Goal: Task Accomplishment & Management: Use online tool/utility

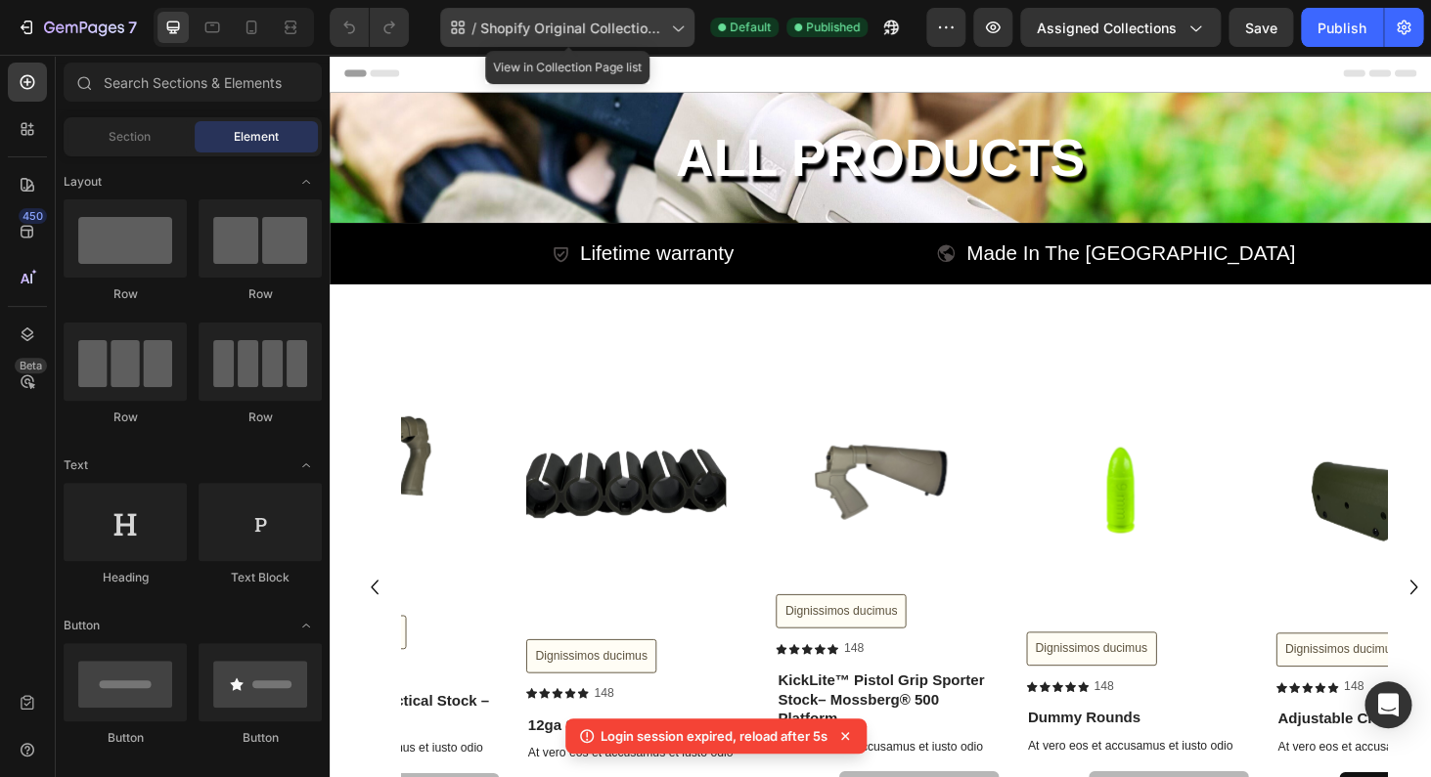
click at [582, 30] on span "Shopify Original Collection Template" at bounding box center [571, 28] width 183 height 21
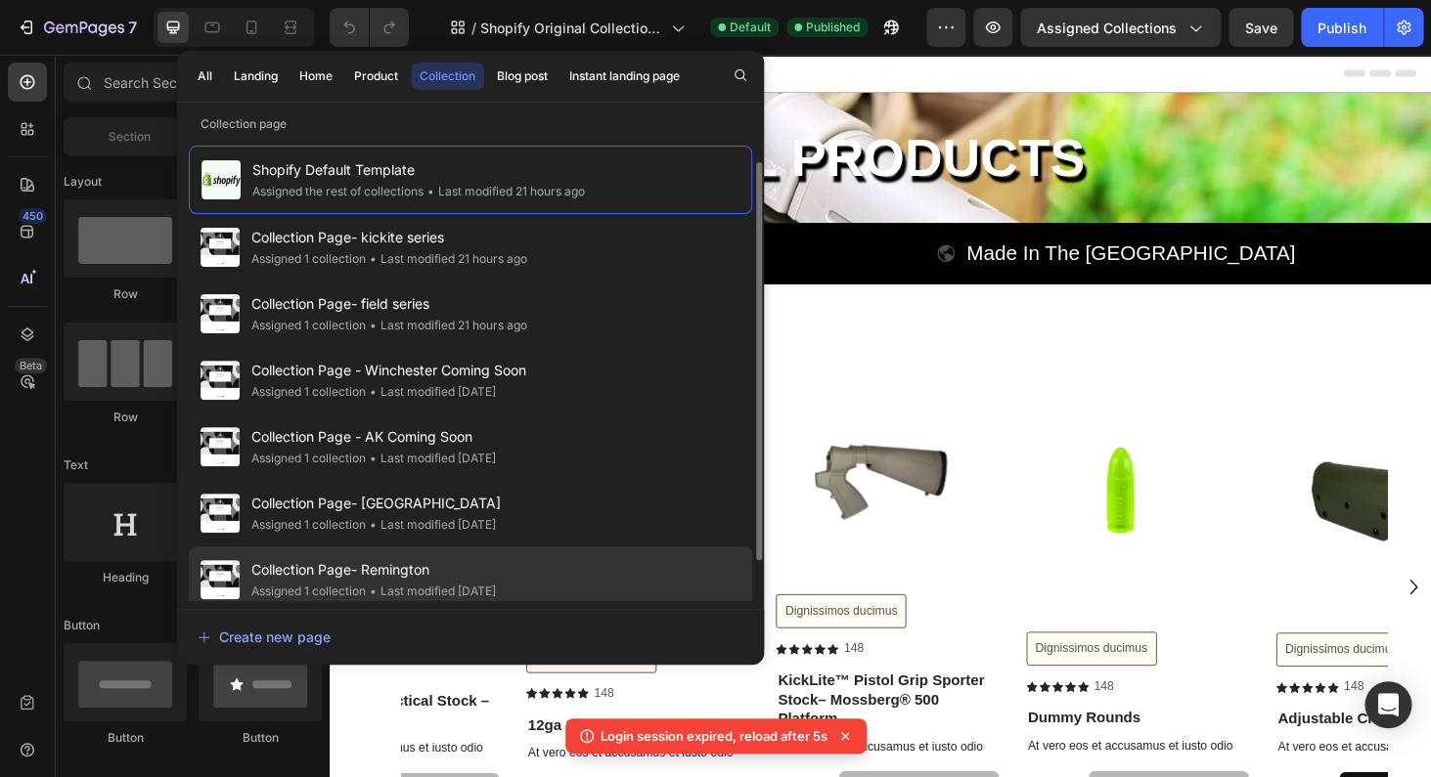
scroll to position [16, 0]
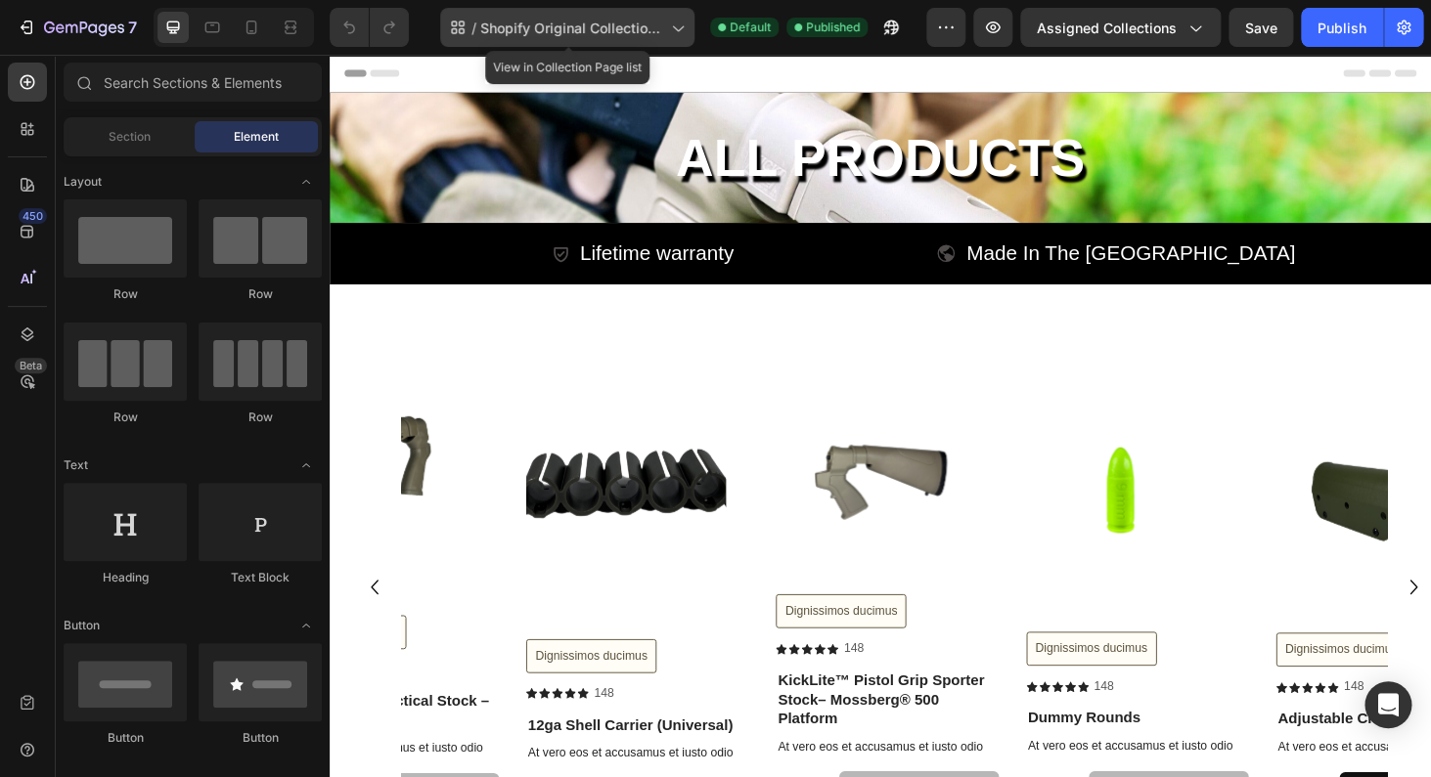
click at [605, 27] on span "Shopify Original Collection Template" at bounding box center [571, 28] width 183 height 21
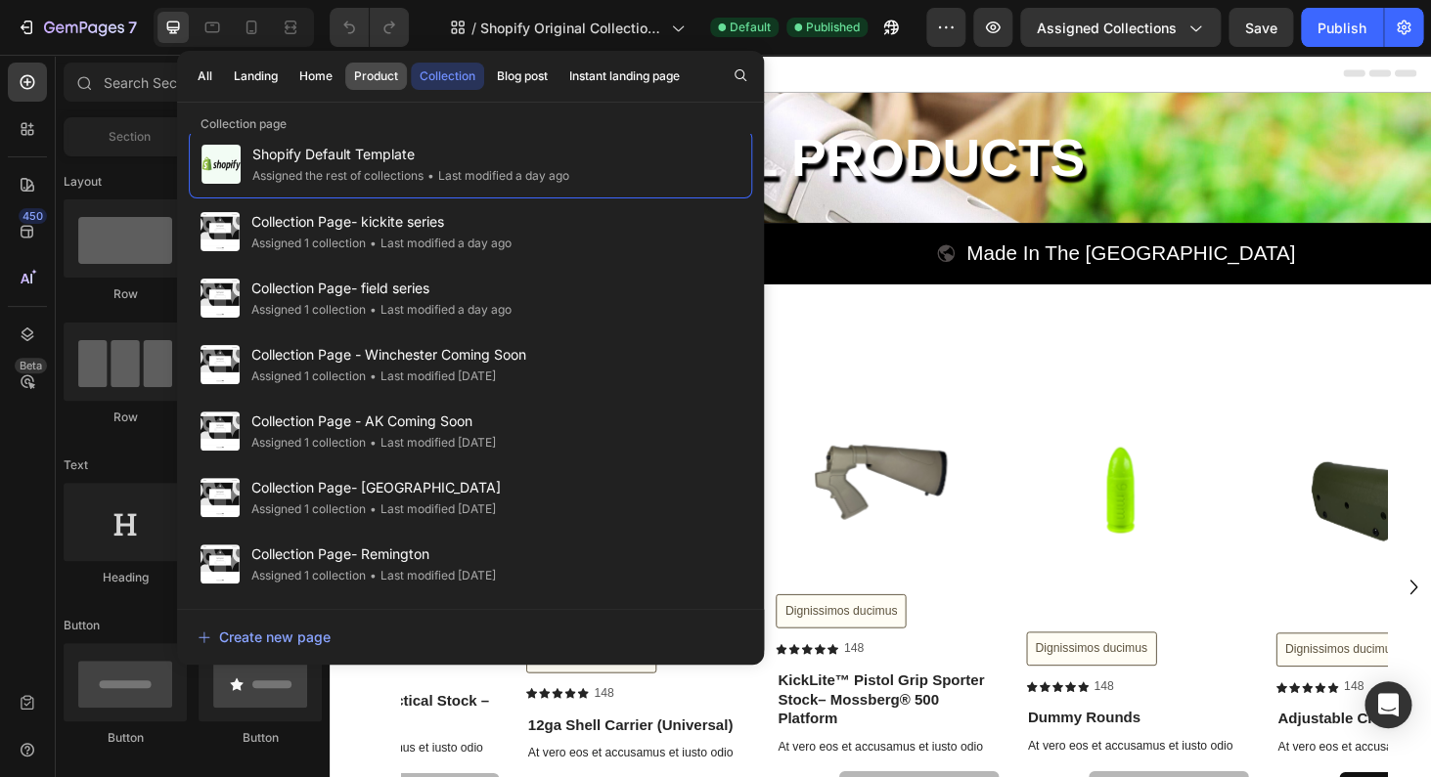
click at [363, 80] on div "Product" at bounding box center [376, 76] width 44 height 18
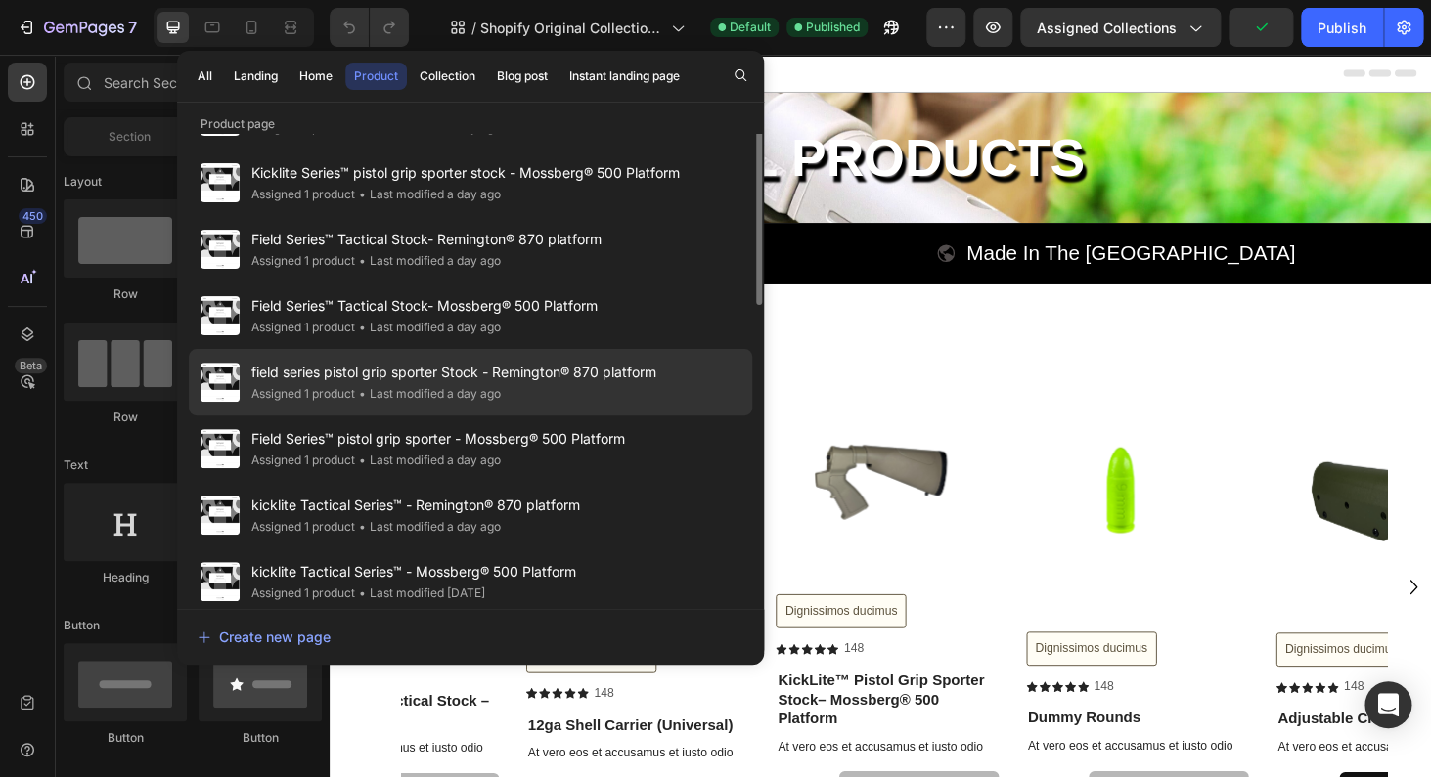
scroll to position [0, 0]
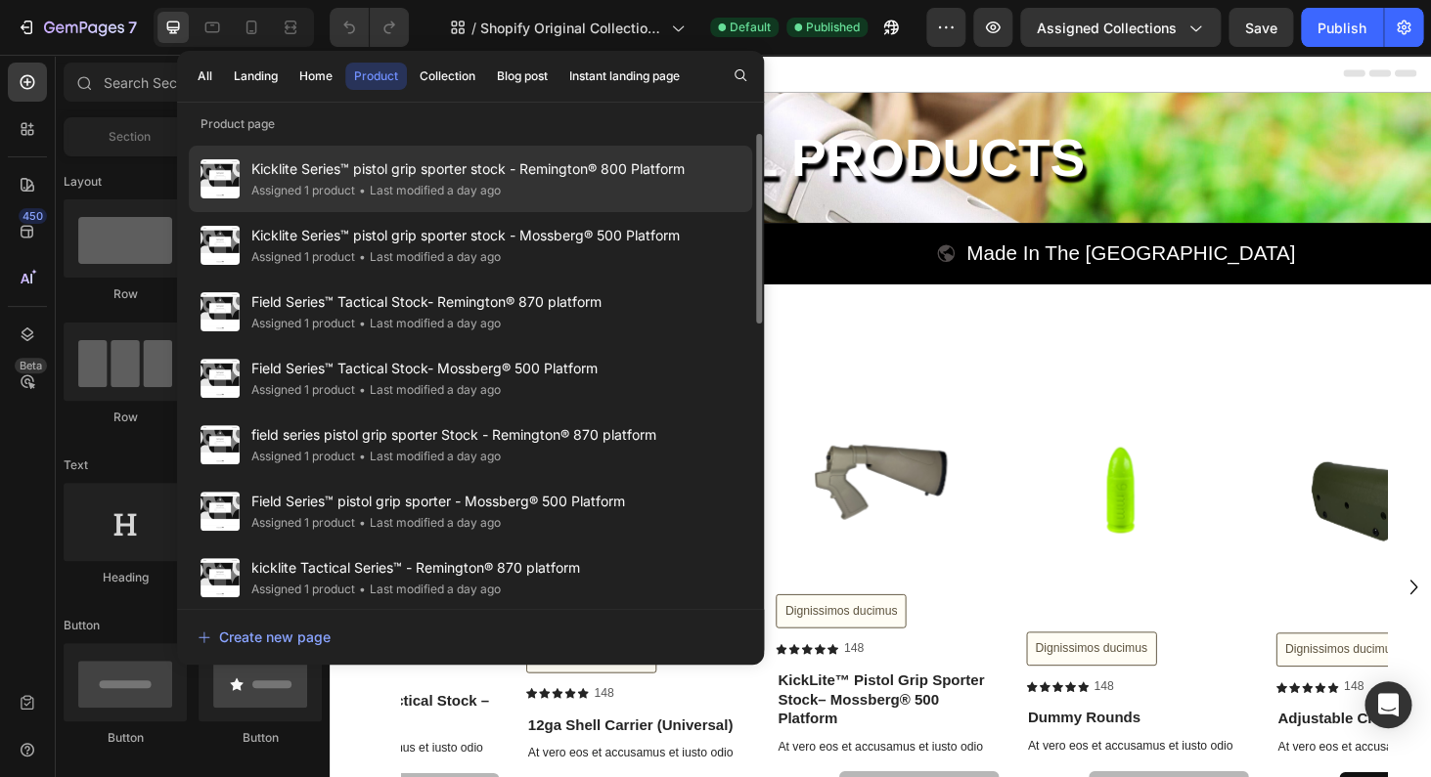
click at [439, 179] on span "Kicklite Series™ pistol grip sporter stock - Remington® 800 Platform" at bounding box center [467, 168] width 433 height 23
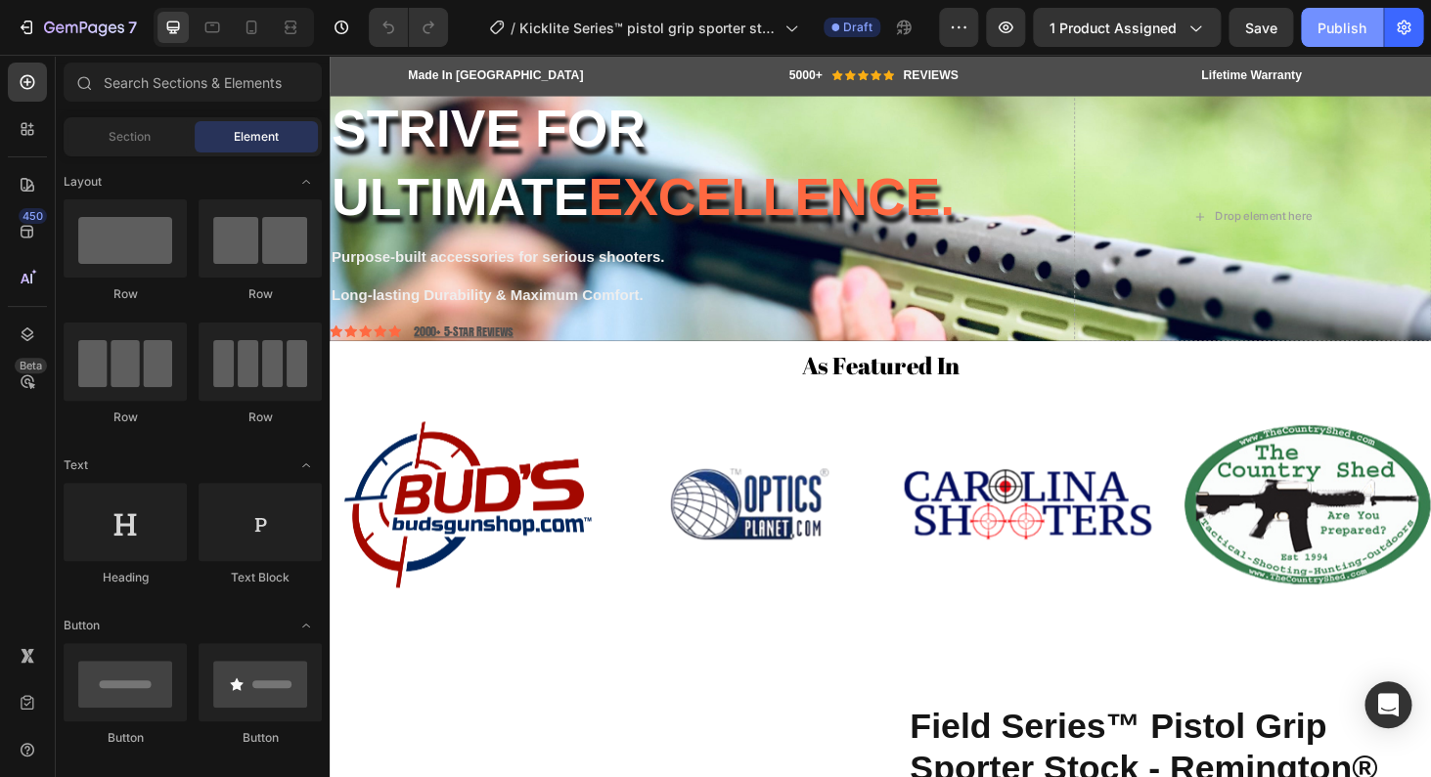
click at [1350, 23] on div "Publish" at bounding box center [1341, 28] width 49 height 21
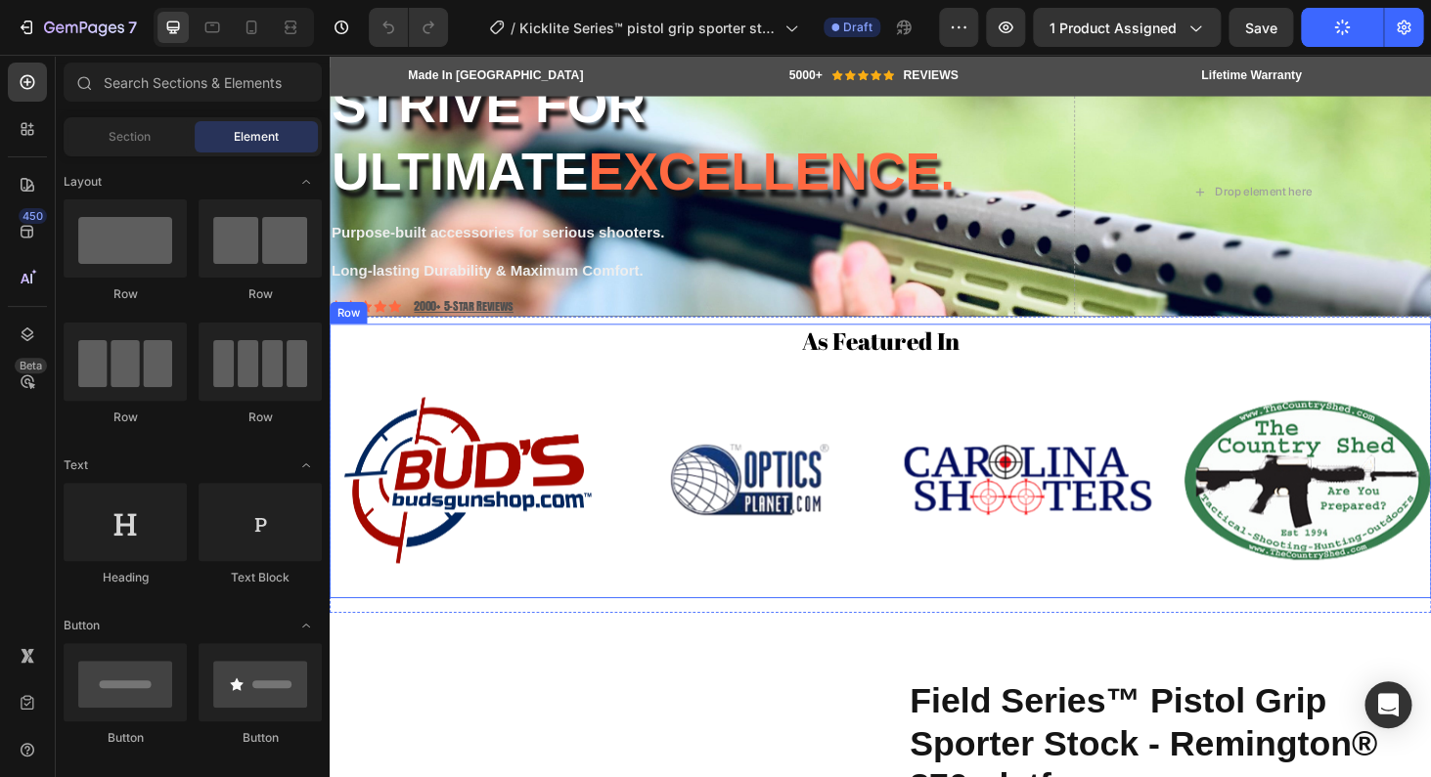
scroll to position [93, 0]
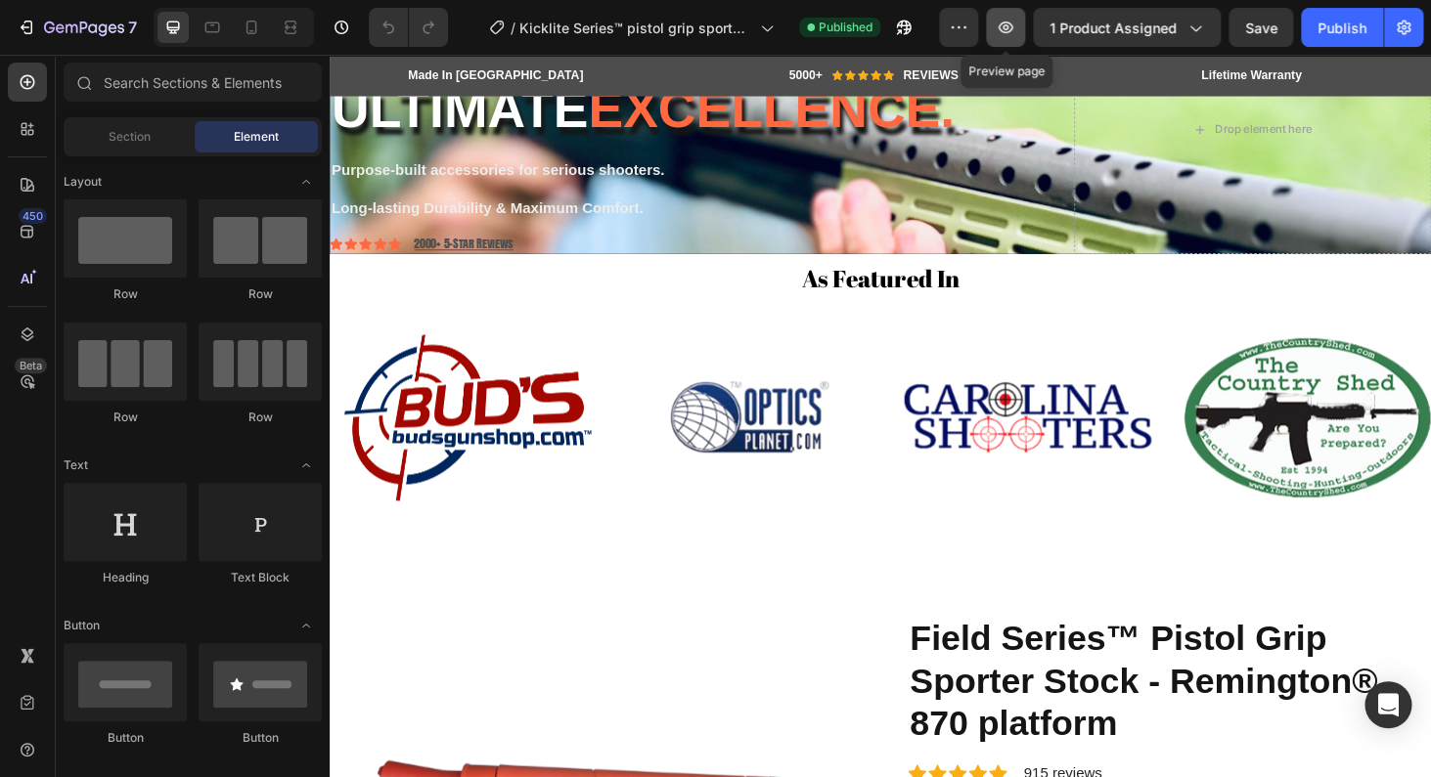
click at [1009, 31] on icon "button" at bounding box center [1006, 28] width 20 height 20
